Goal: Find specific page/section: Find specific page/section

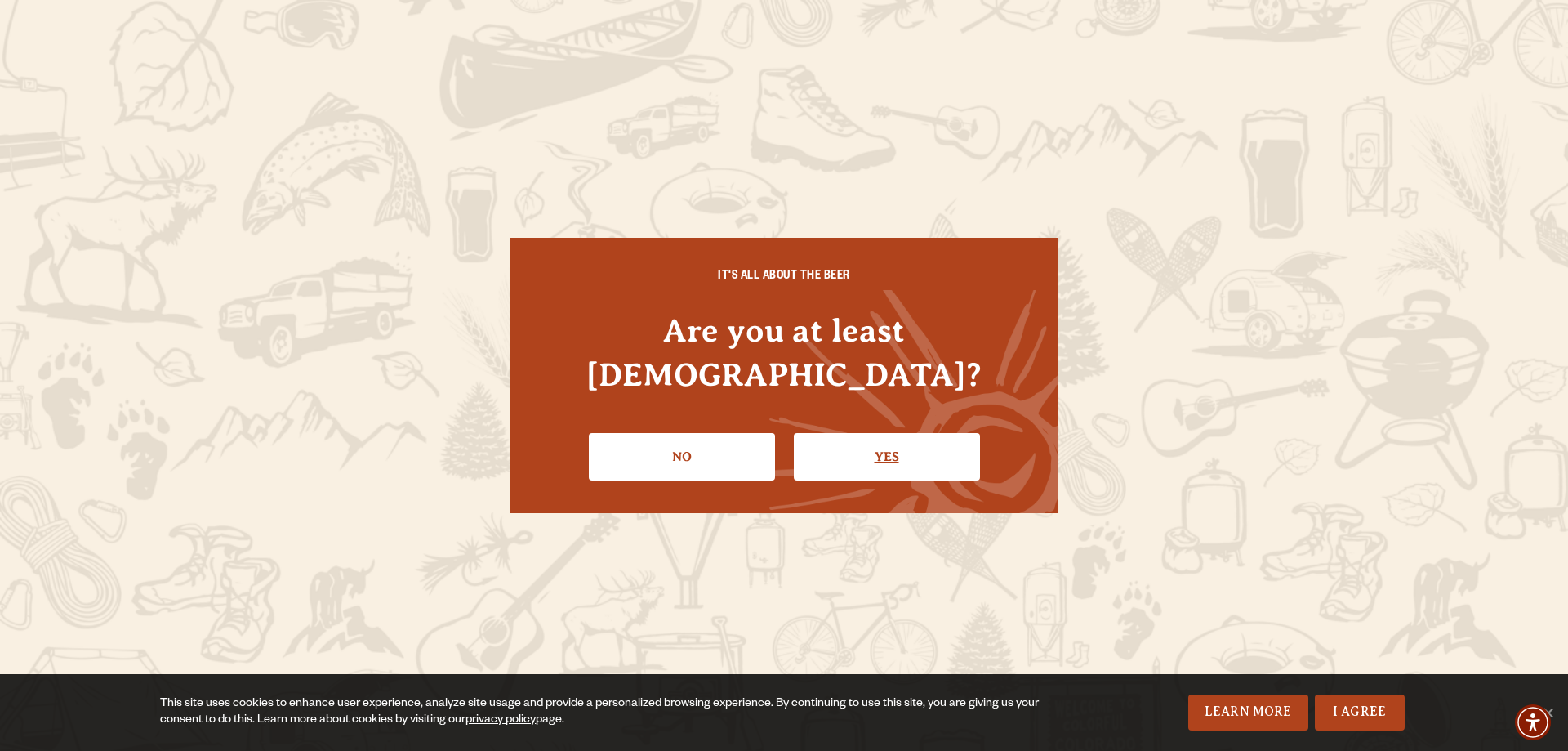
click at [857, 433] on link "Yes" at bounding box center [887, 456] width 186 height 47
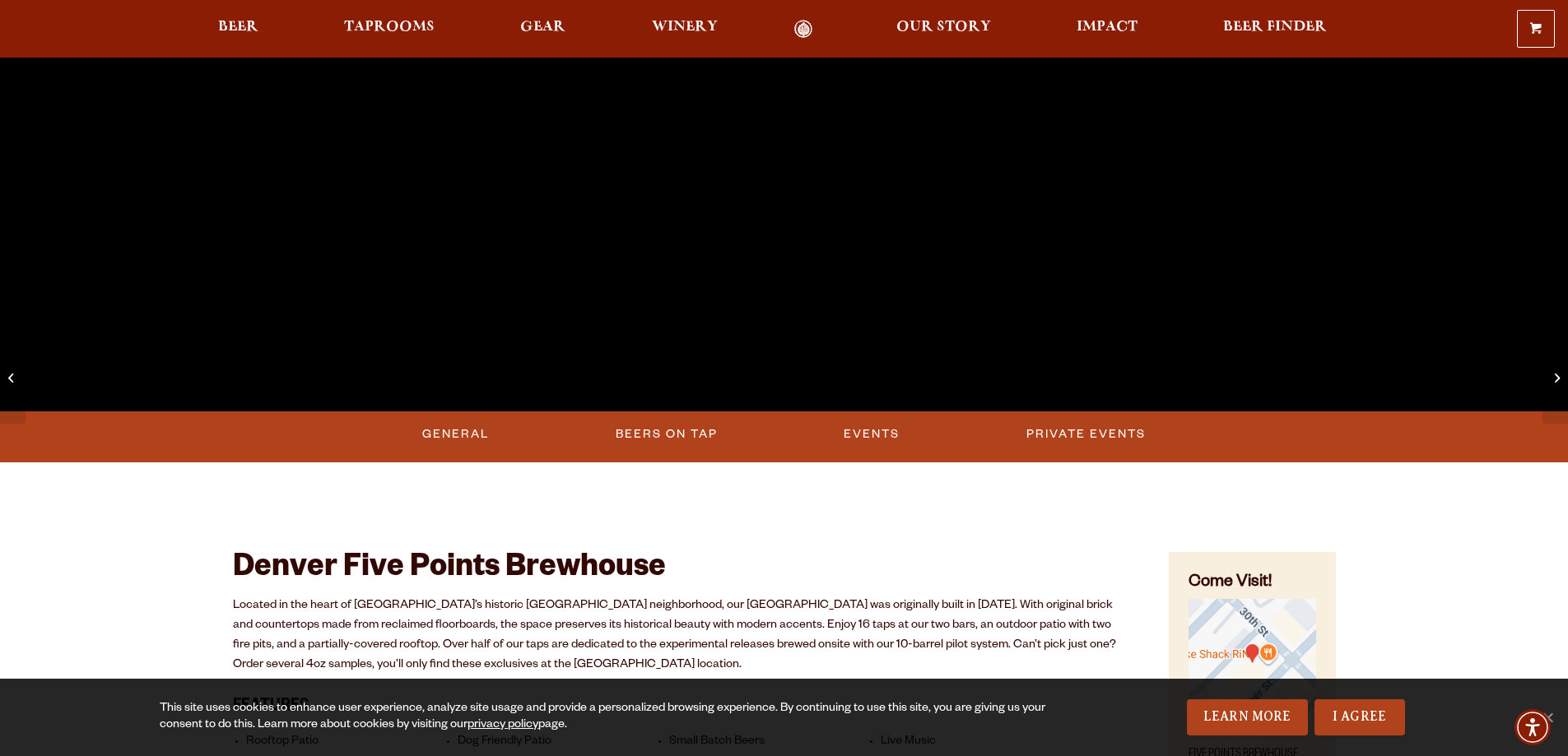
scroll to position [494, 0]
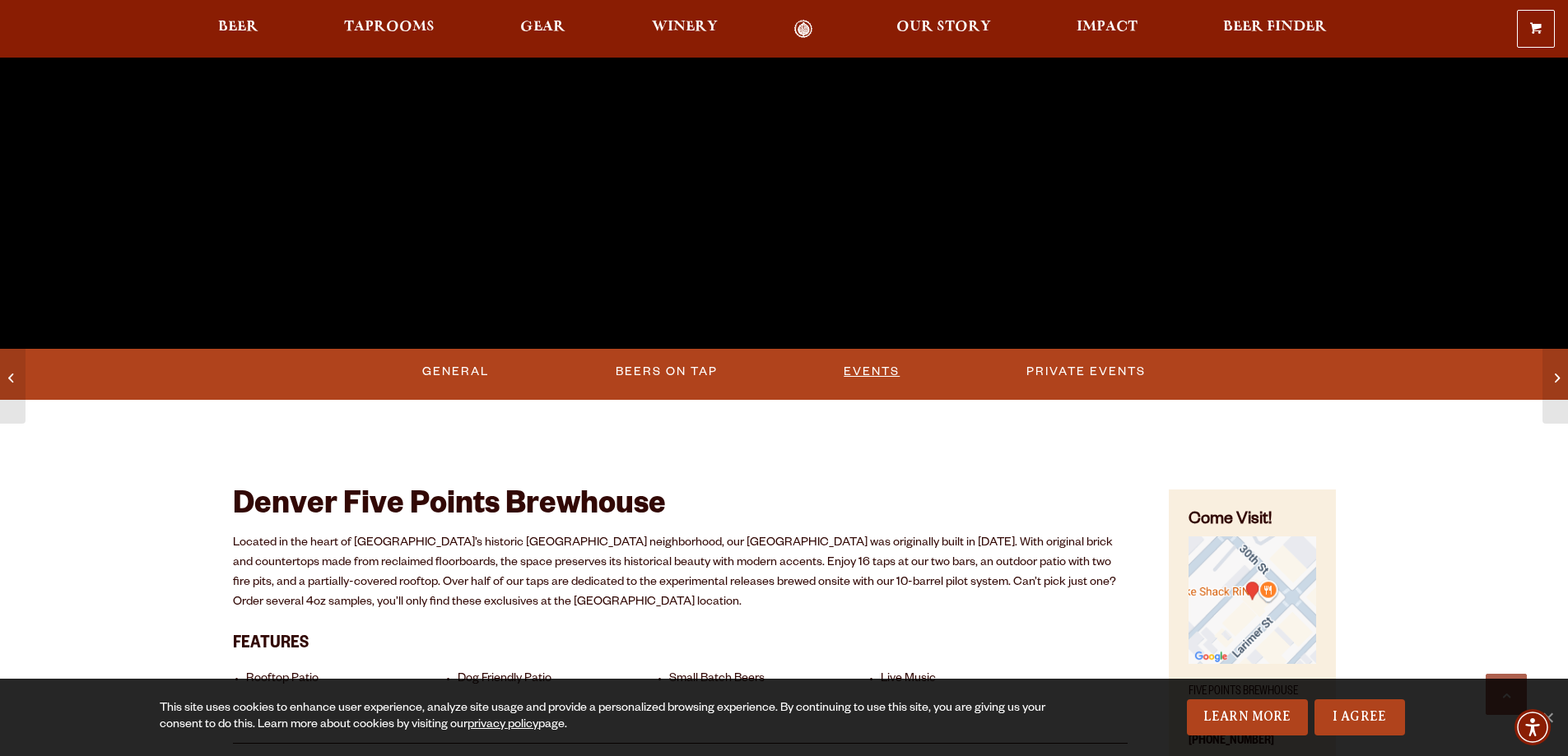
click at [858, 367] on link "Events" at bounding box center [871, 371] width 69 height 38
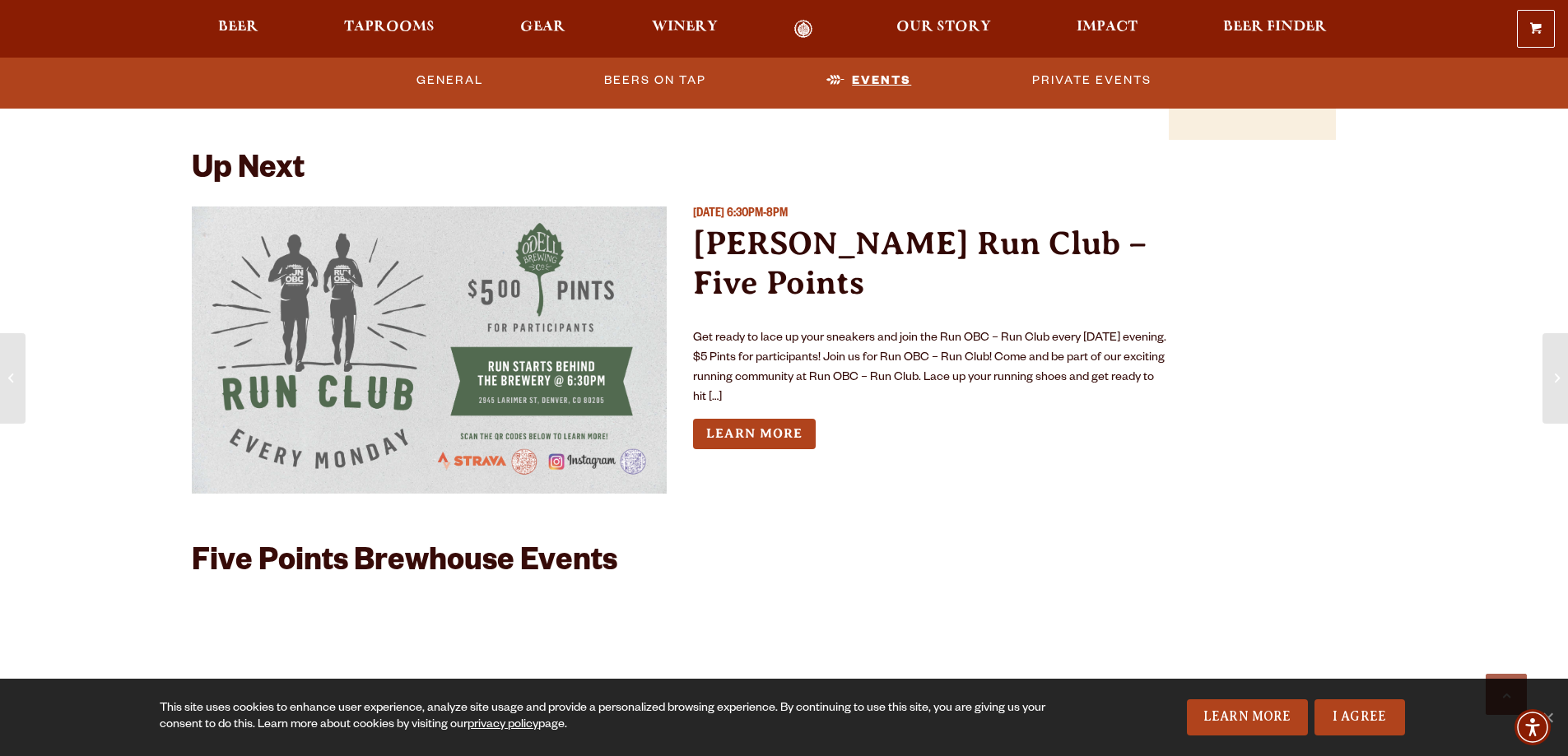
scroll to position [1607, 0]
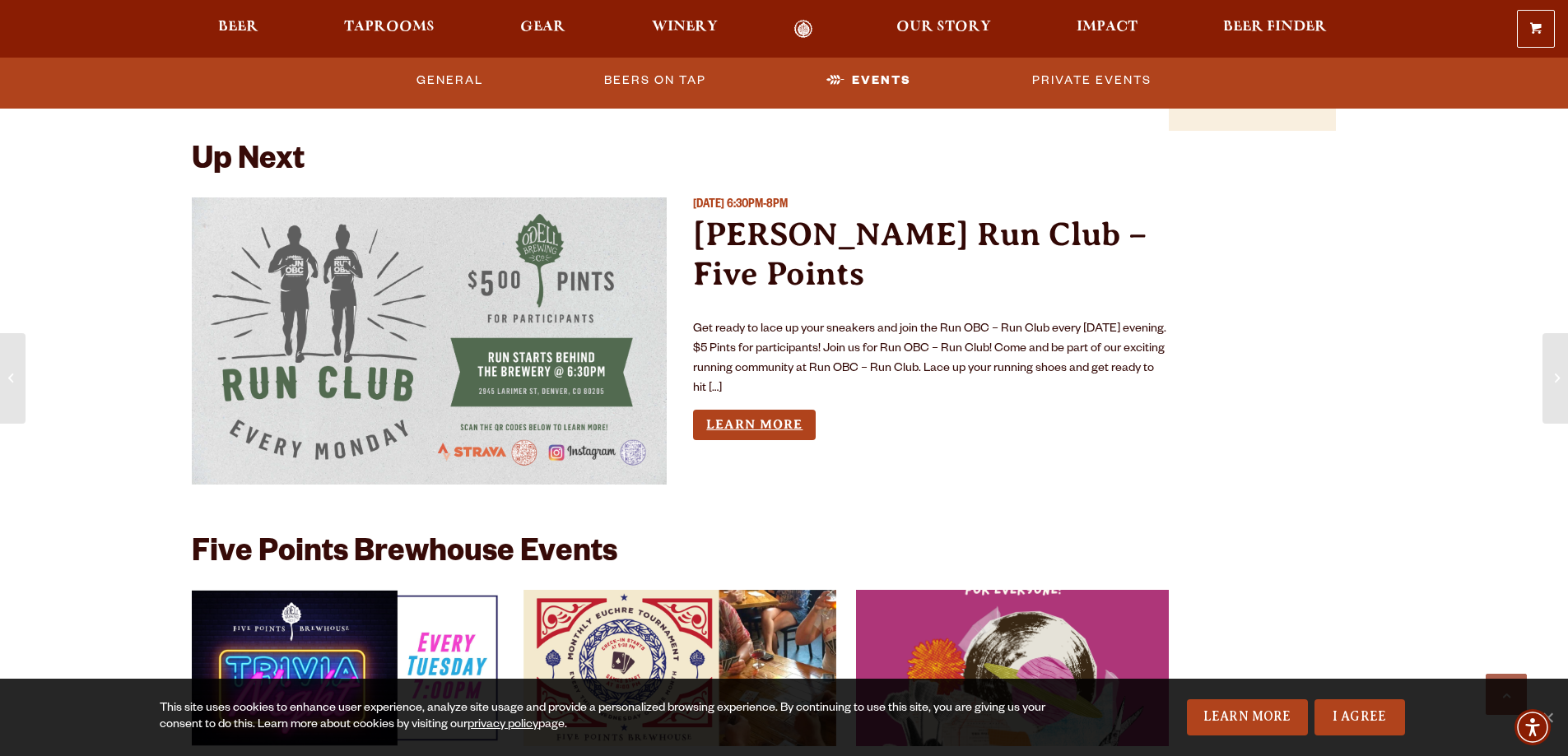
click at [747, 410] on link "Learn More" at bounding box center [754, 425] width 123 height 31
click at [363, 34] on span "Taprooms" at bounding box center [389, 27] width 91 height 14
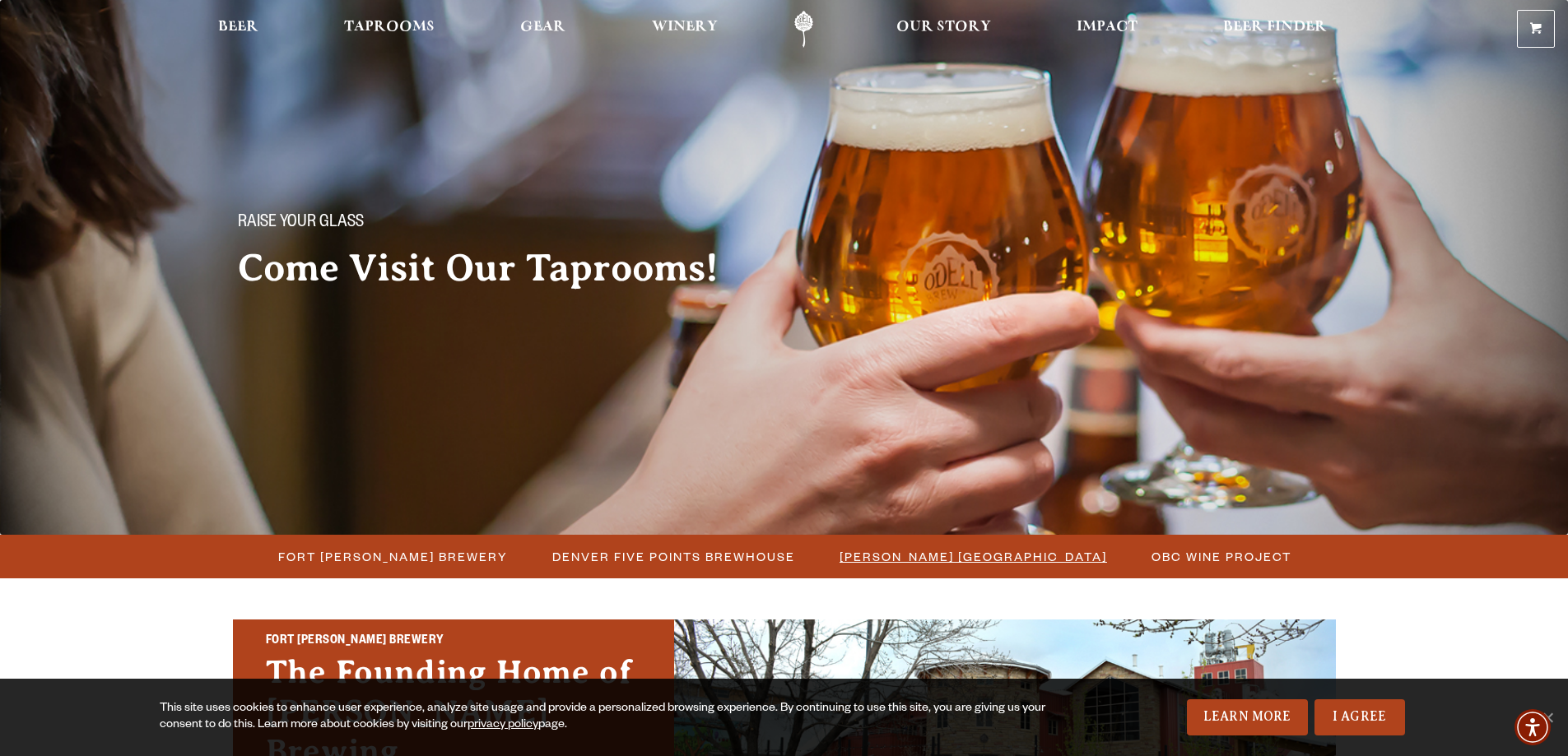
click at [920, 557] on span "[PERSON_NAME] [GEOGRAPHIC_DATA]" at bounding box center [973, 556] width 267 height 24
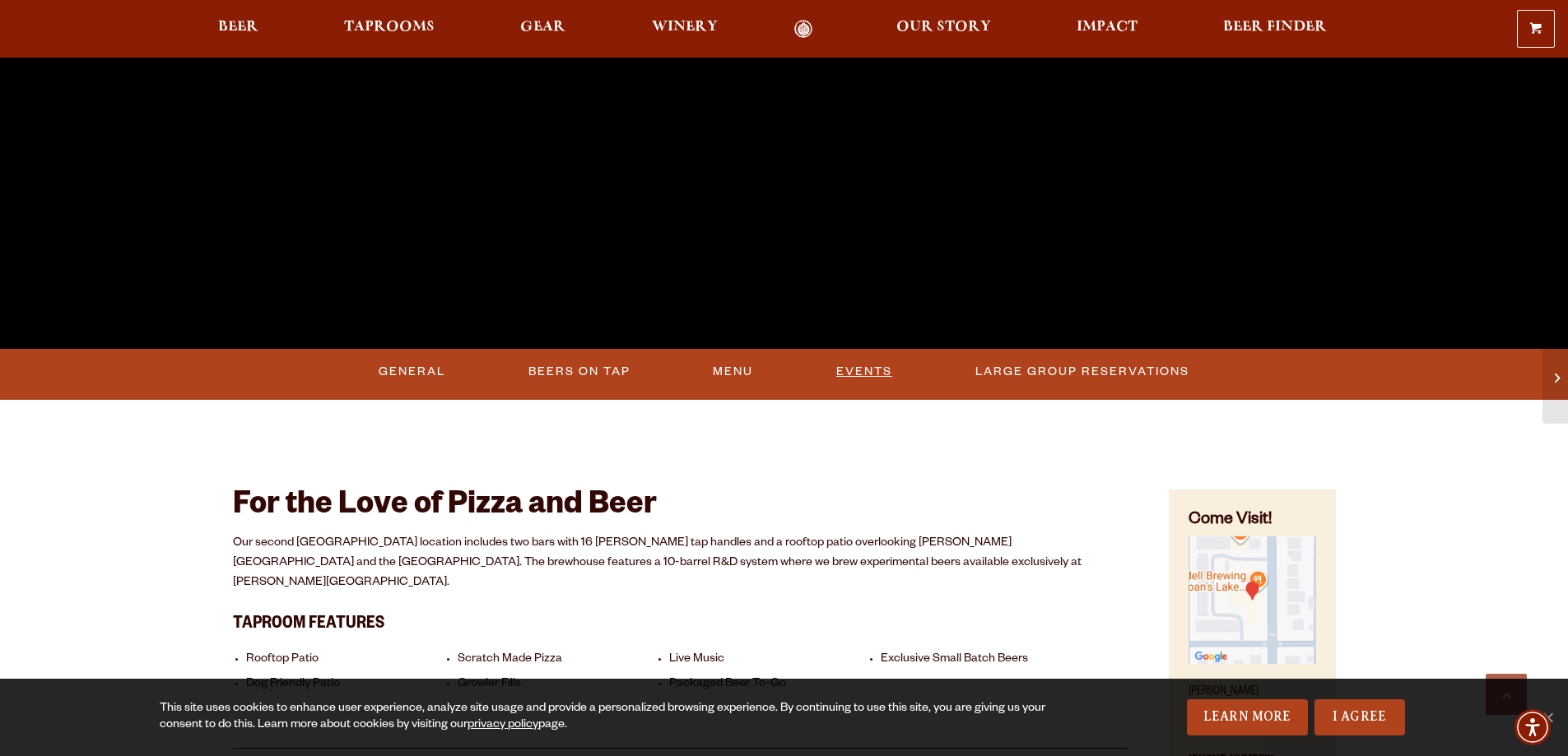
click at [872, 369] on link "Events" at bounding box center [865, 371] width 69 height 38
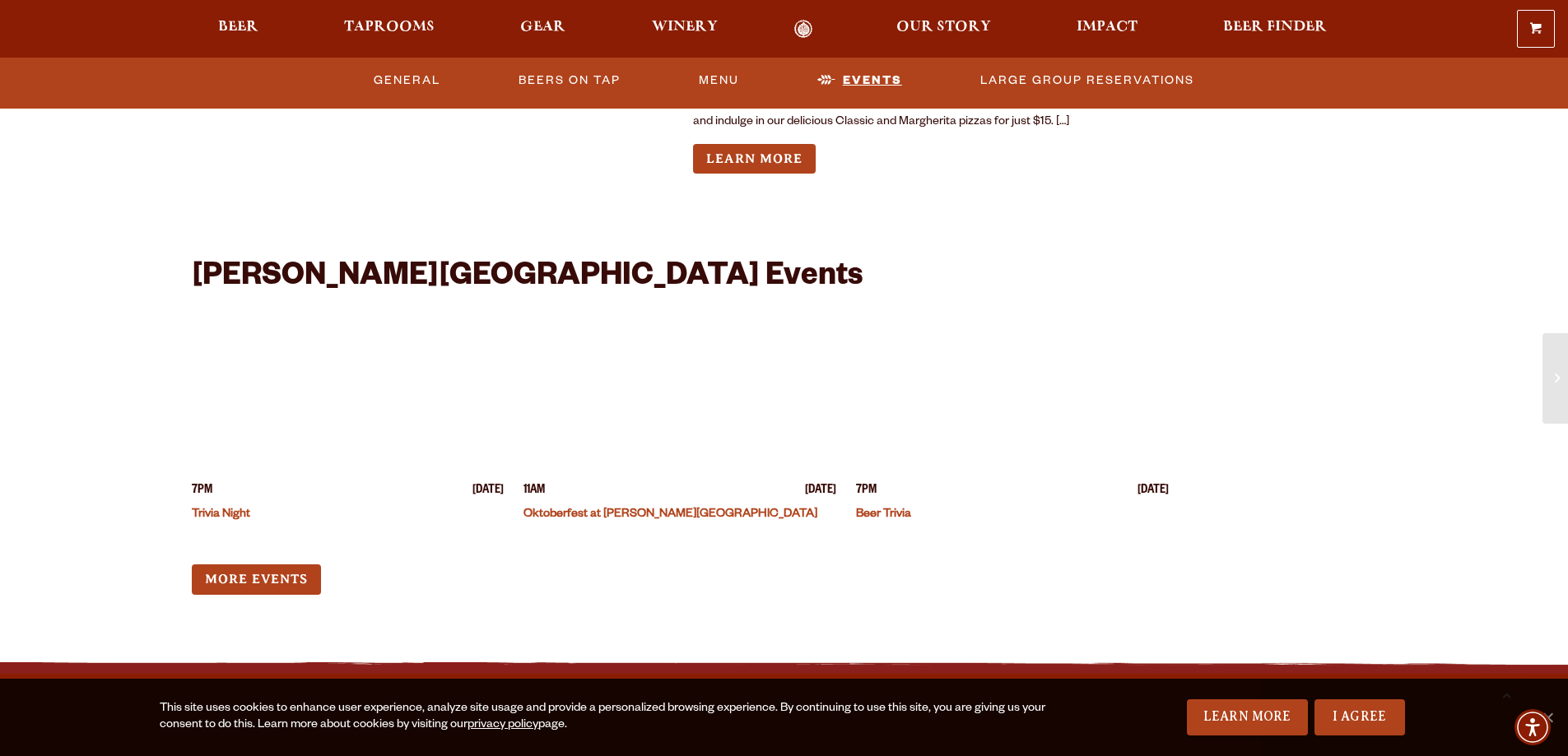
scroll to position [2077, 0]
